Goal: Information Seeking & Learning: Check status

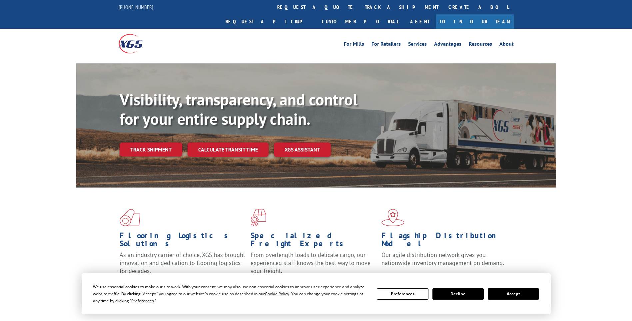
click at [160, 142] on link "Track shipment" at bounding box center [151, 149] width 63 height 14
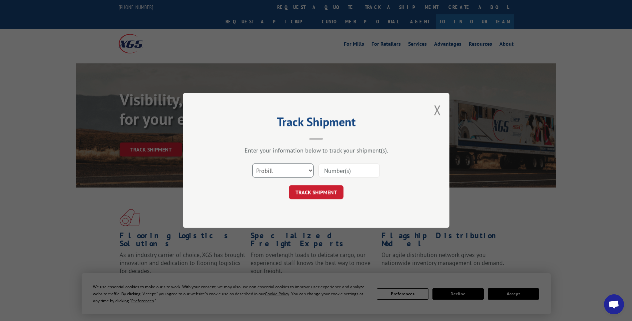
click at [292, 166] on select "Select category... Probill BOL PO" at bounding box center [282, 171] width 61 height 14
select select "bol"
click at [252, 164] on select "Select category... Probill BOL PO" at bounding box center [282, 171] width 61 height 14
click at [353, 170] on input at bounding box center [349, 171] width 61 height 14
paste input "3395327"
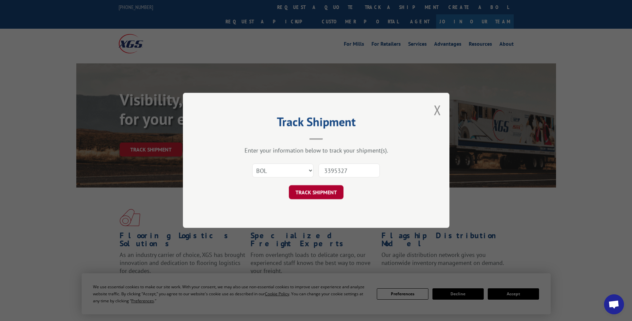
type input "3395327"
click at [321, 194] on button "TRACK SHIPMENT" at bounding box center [316, 192] width 55 height 14
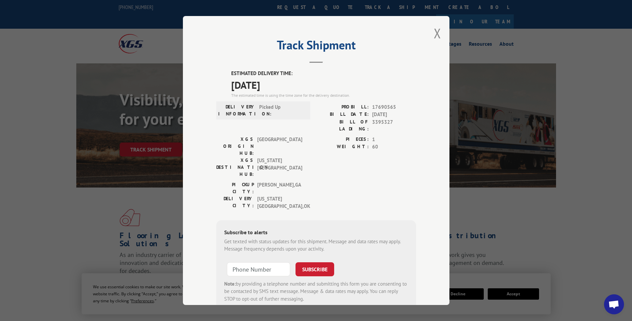
scroll to position [11, 0]
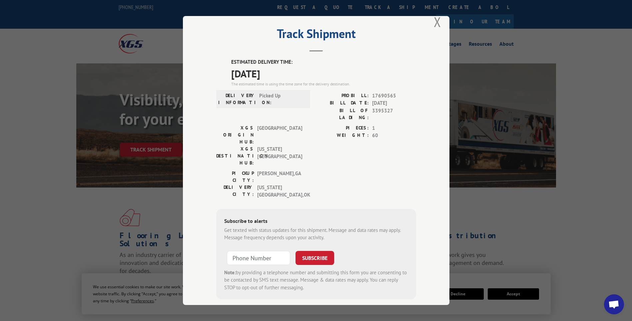
click at [434, 26] on button "Close modal" at bounding box center [437, 22] width 7 height 18
